Goal: Check status

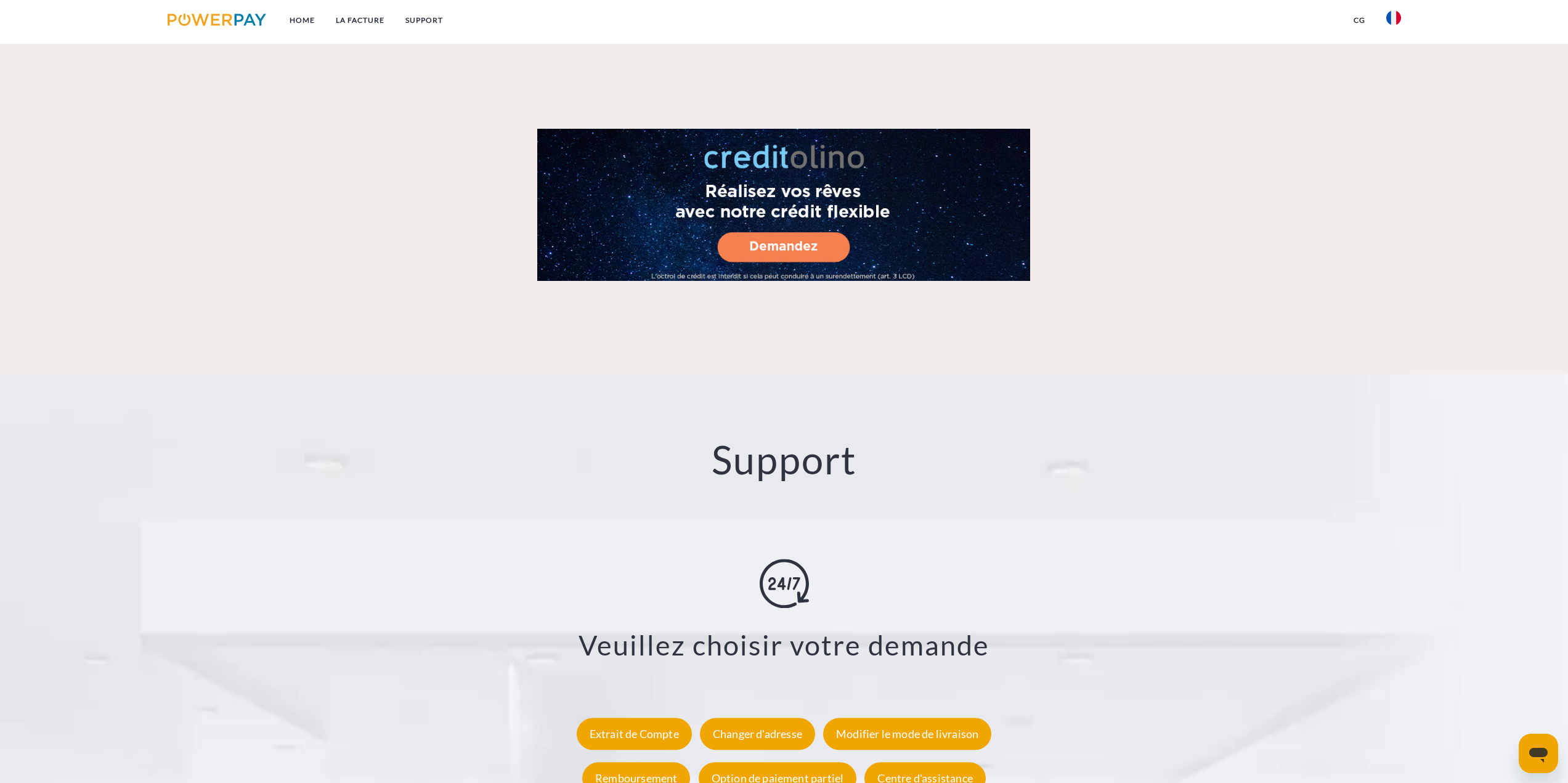
scroll to position [2156, 0]
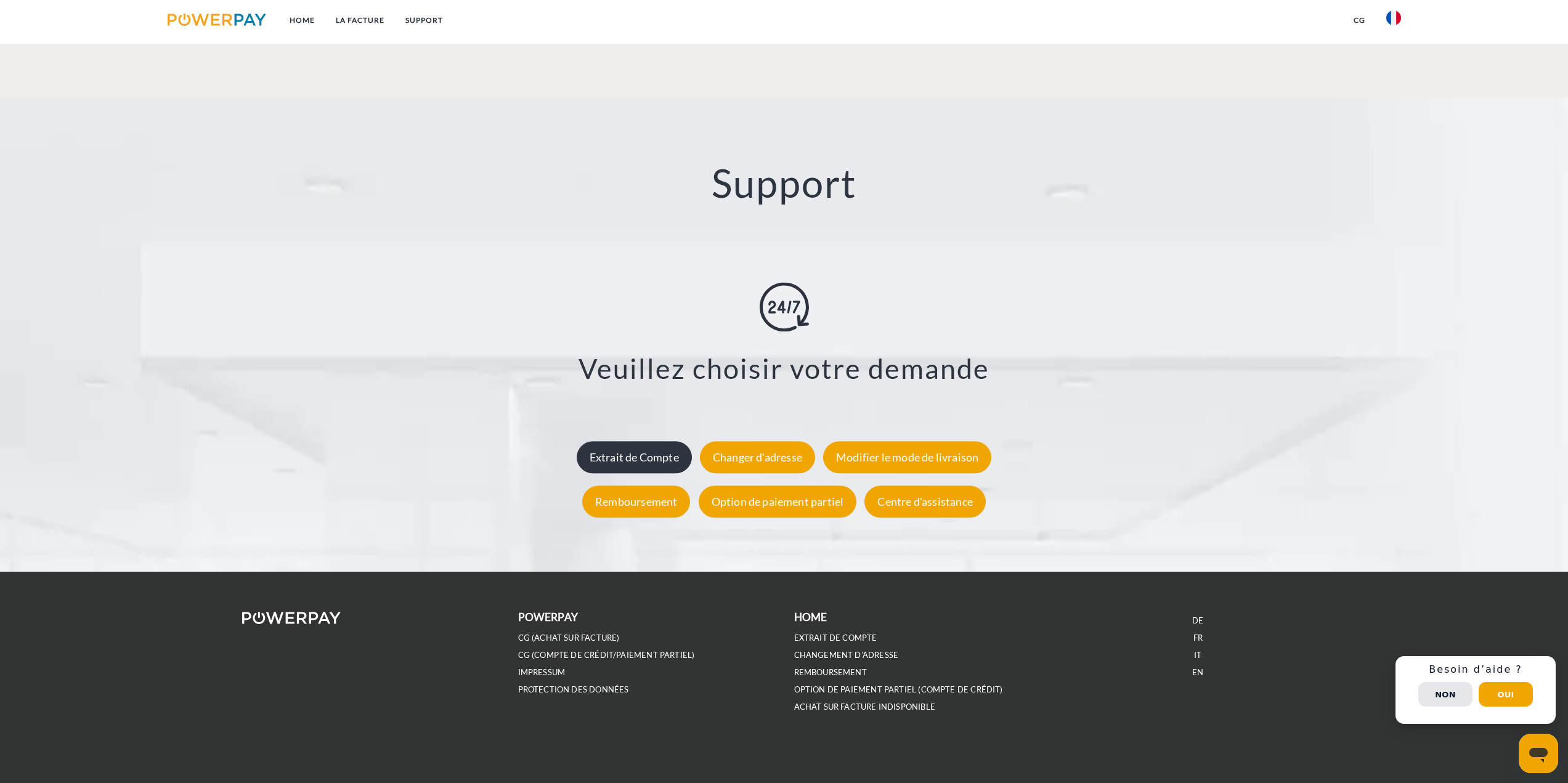
click at [645, 462] on div "Extrait de Compte" at bounding box center [634, 457] width 115 height 32
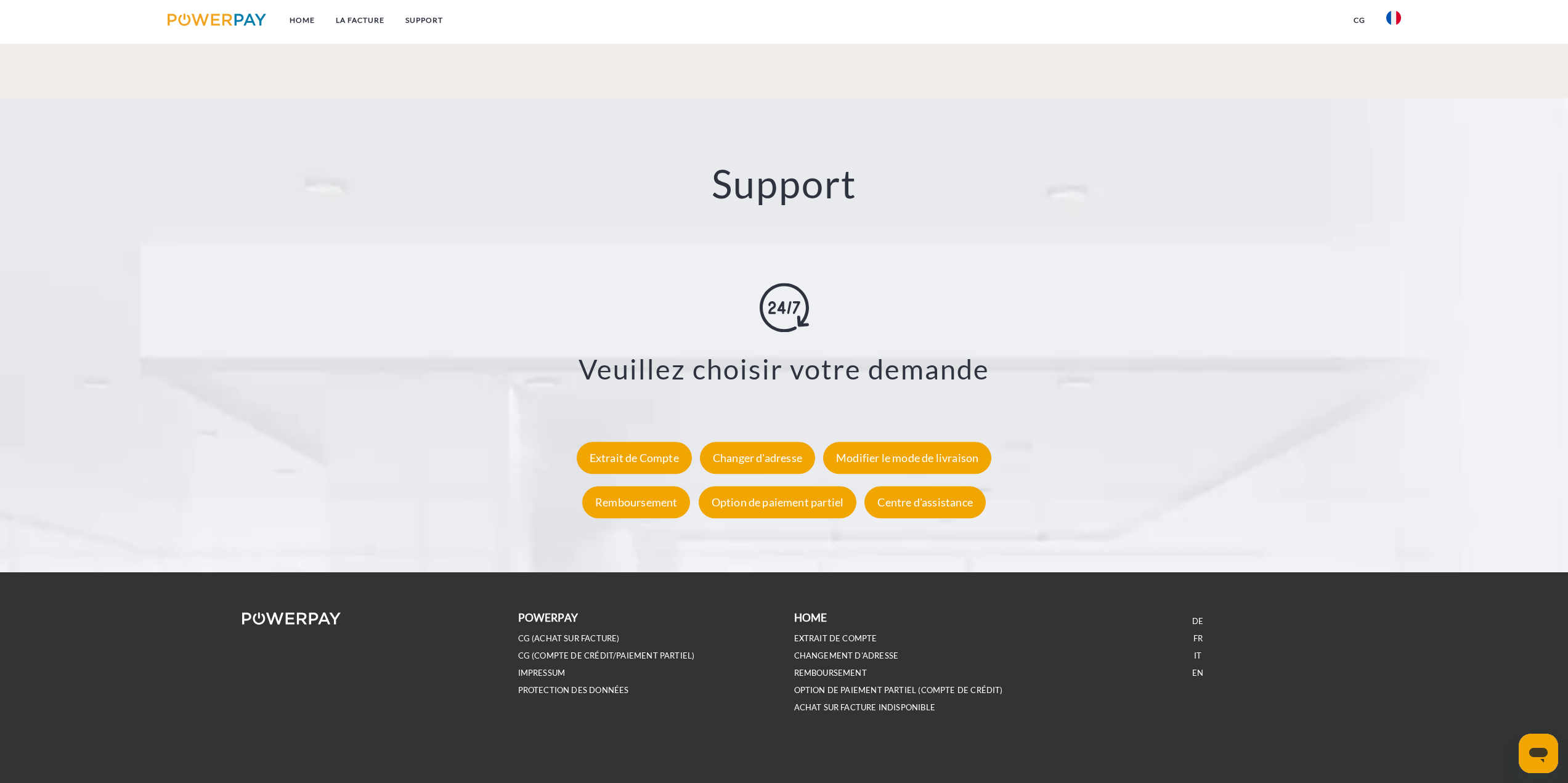
scroll to position [2156, 0]
click at [669, 456] on div "Extrait de Compte" at bounding box center [634, 457] width 115 height 32
